Goal: Task Accomplishment & Management: Use online tool/utility

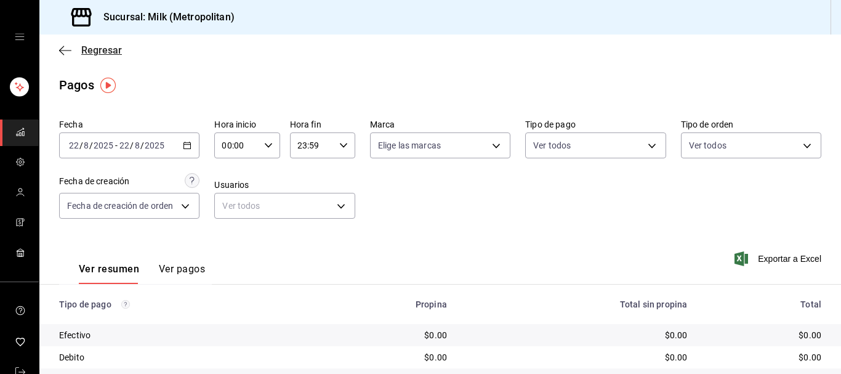
click at [97, 54] on span "Regresar" at bounding box center [101, 50] width 41 height 12
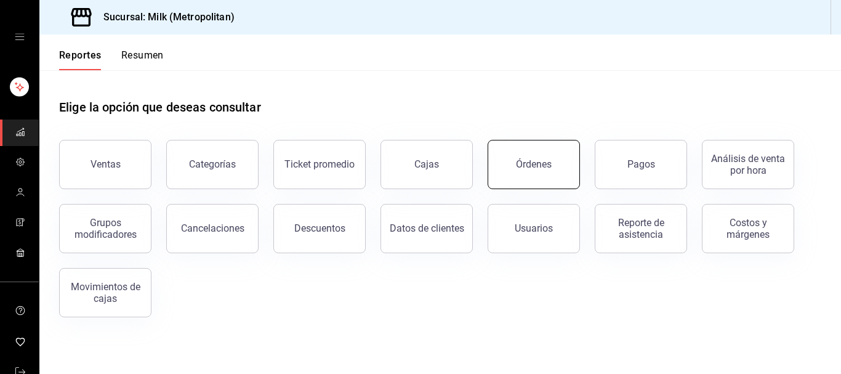
click at [559, 168] on button "Órdenes" at bounding box center [534, 164] width 92 height 49
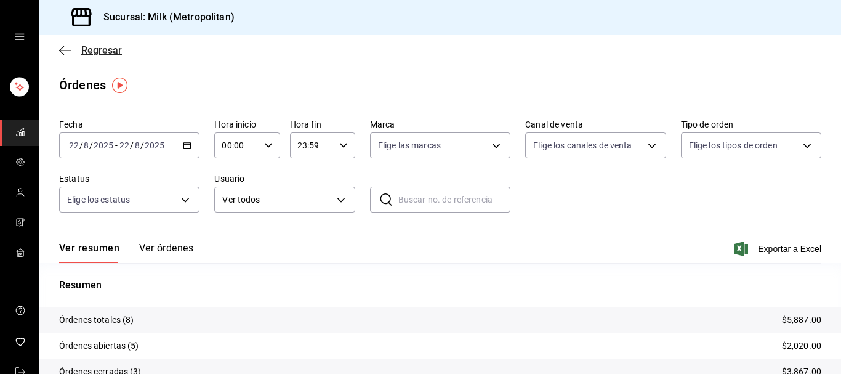
click at [98, 49] on span "Regresar" at bounding box center [101, 50] width 41 height 12
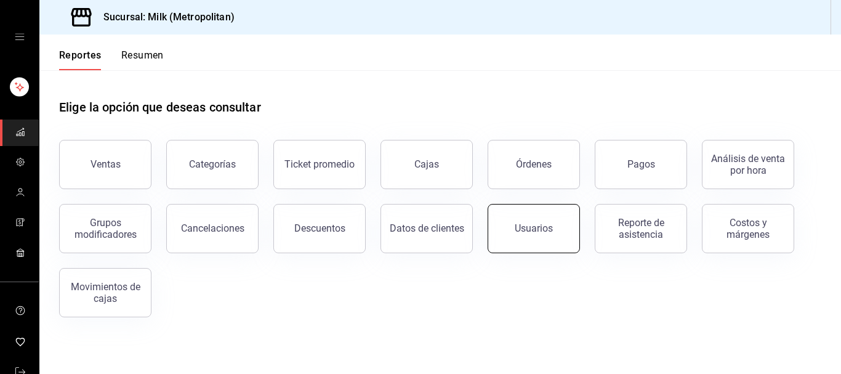
click at [541, 222] on button "Usuarios" at bounding box center [534, 228] width 92 height 49
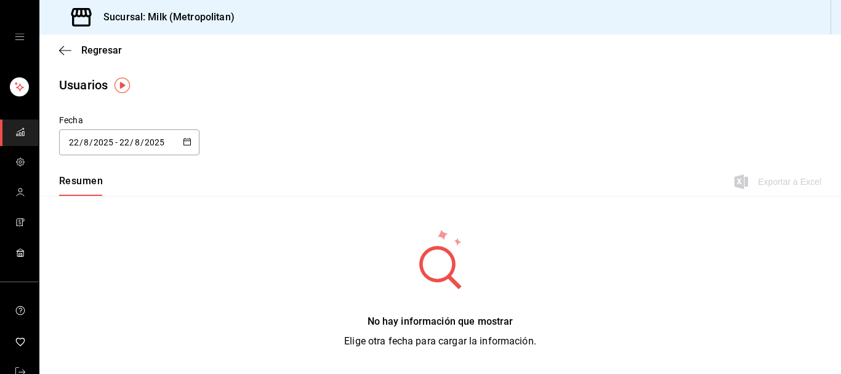
click at [191, 145] on icon "button" at bounding box center [187, 141] width 9 height 9
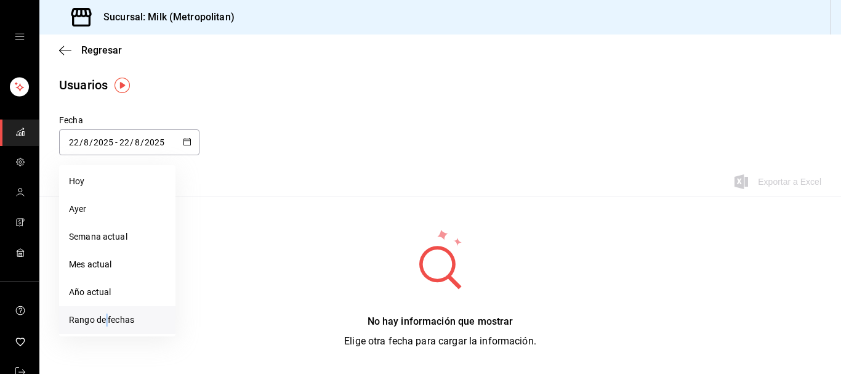
click at [107, 319] on li "Rango de fechas" at bounding box center [117, 320] width 116 height 28
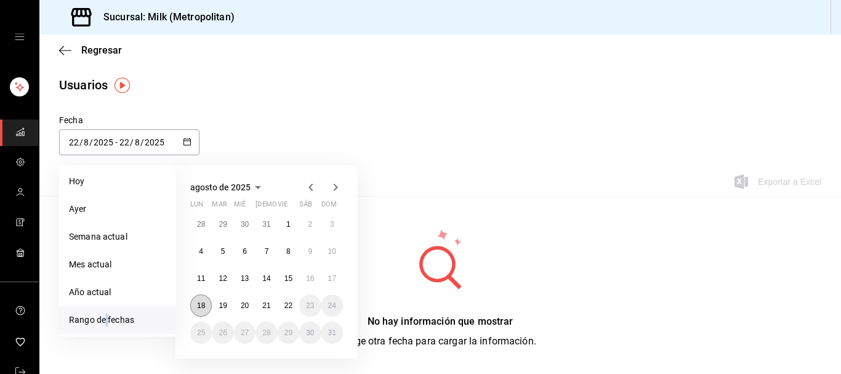
click at [199, 313] on button "18" at bounding box center [201, 305] width 22 height 22
click at [287, 305] on abbr "22" at bounding box center [288, 305] width 8 height 9
type input "[DATE]"
type input "18"
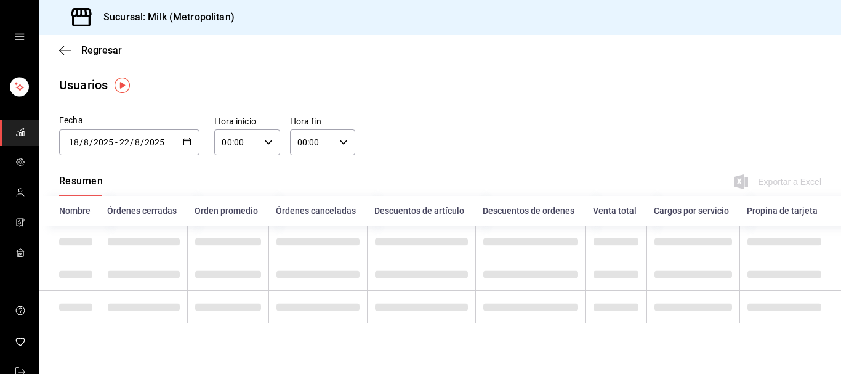
click at [269, 142] on icon "button" at bounding box center [268, 142] width 9 height 9
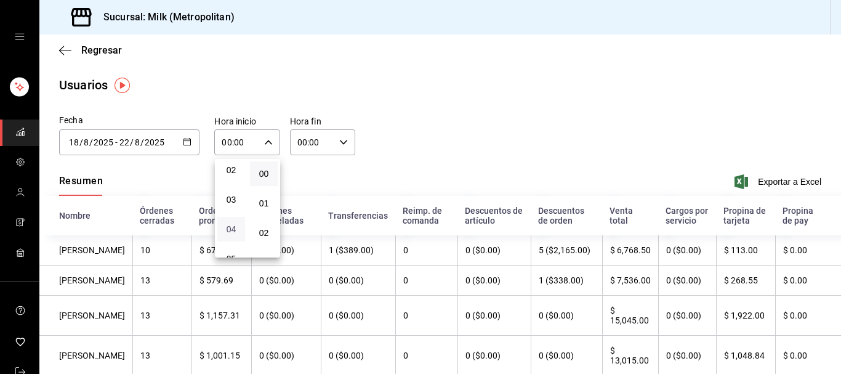
scroll to position [126, 0]
click at [230, 201] on span "05" at bounding box center [231, 196] width 13 height 10
type input "05:00"
click at [343, 142] on div at bounding box center [420, 187] width 841 height 374
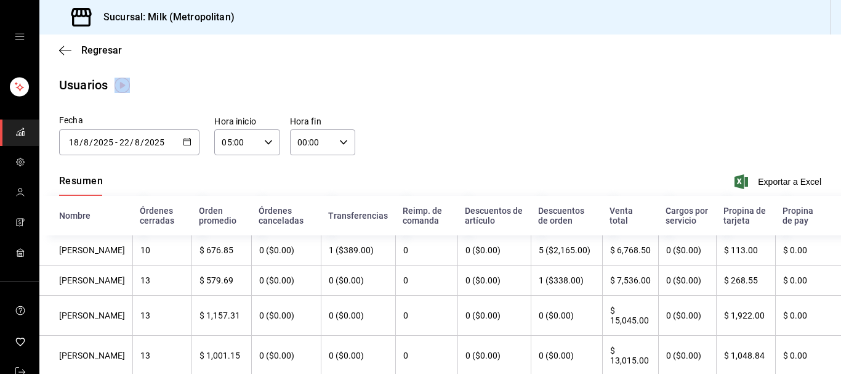
click at [343, 145] on icon "button" at bounding box center [343, 142] width 9 height 9
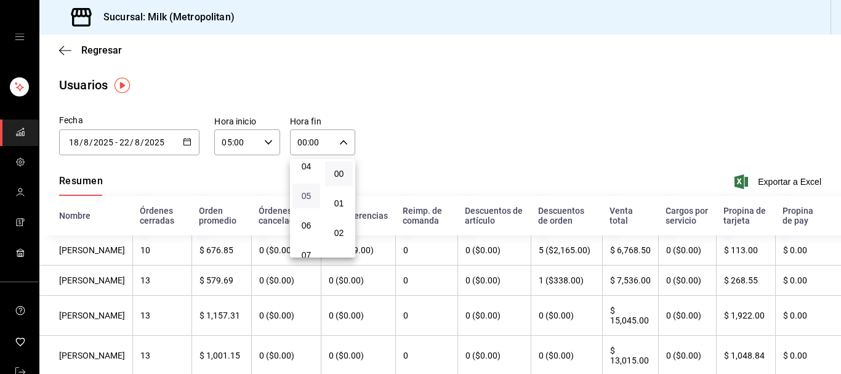
click at [304, 200] on span "05" at bounding box center [306, 196] width 13 height 10
type input "05:00"
click at [554, 151] on div at bounding box center [420, 187] width 841 height 374
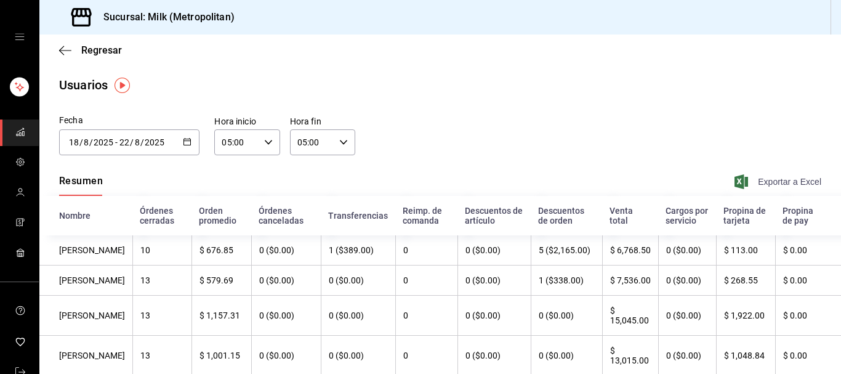
click at [773, 184] on span "Exportar a Excel" at bounding box center [779, 181] width 84 height 15
